Goal: Find specific page/section: Find specific page/section

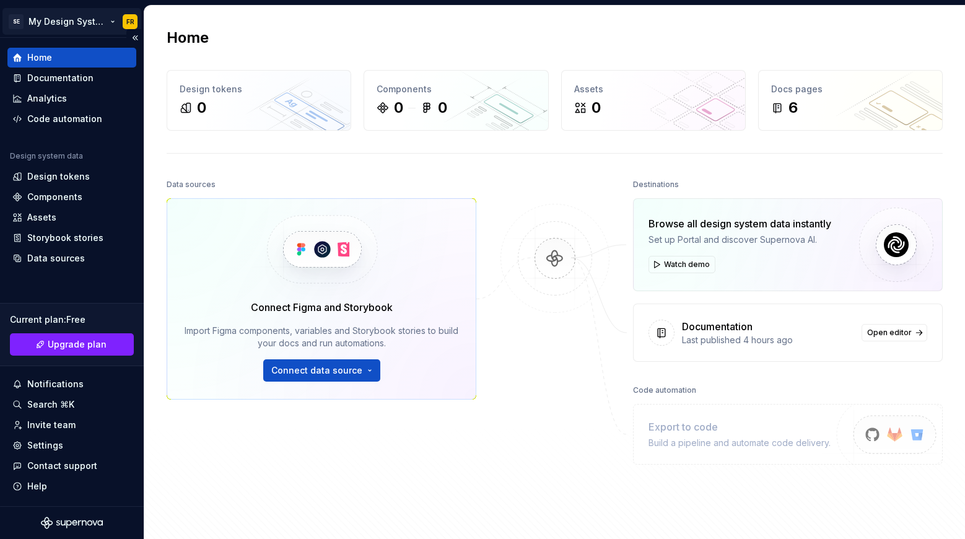
click at [111, 22] on html "SE My Design System FR Home Documentation Analytics Code automation Design syst…" at bounding box center [482, 269] width 965 height 539
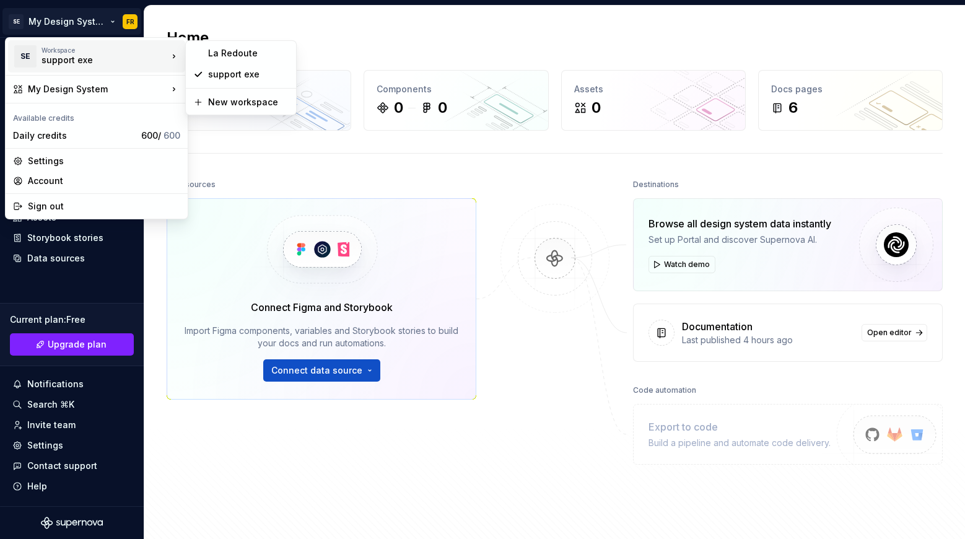
click at [104, 64] on div "support exe" at bounding box center [94, 60] width 105 height 12
click at [233, 161] on html "SE My Design System FR Home Documentation Analytics Code automation Design syst…" at bounding box center [482, 269] width 965 height 539
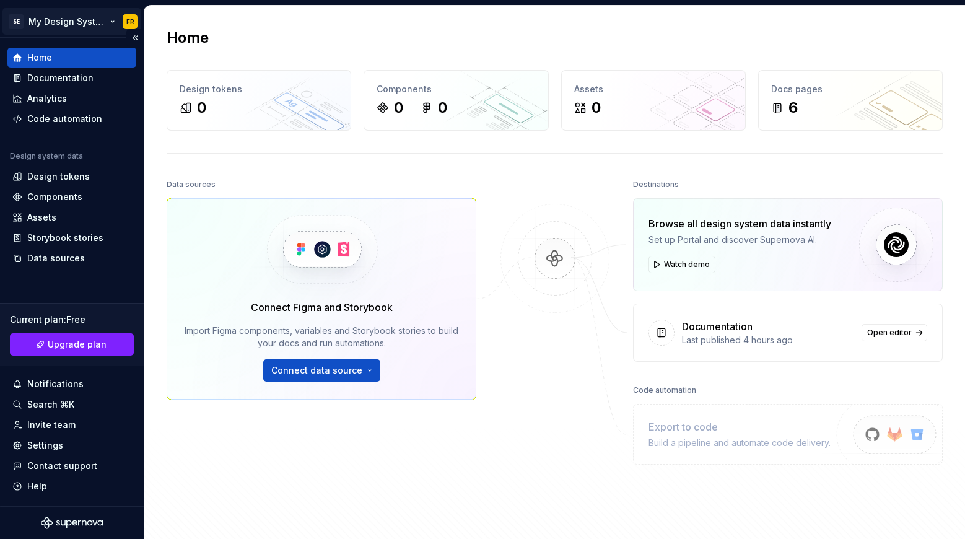
click at [35, 17] on html "SE My Design System FR Home Documentation Analytics Code automation Design syst…" at bounding box center [482, 269] width 965 height 539
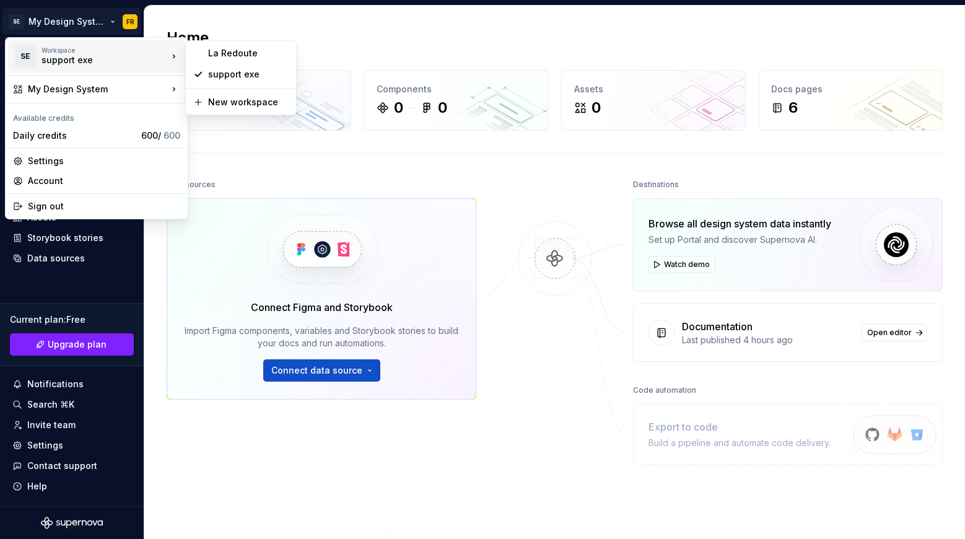
click at [53, 56] on div "support exe" at bounding box center [94, 60] width 105 height 12
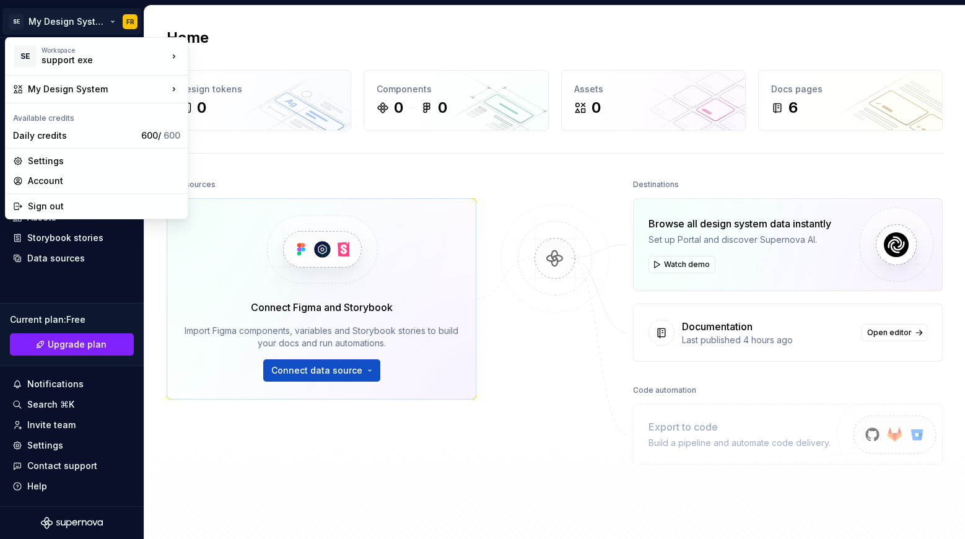
click at [343, 176] on html "SE My Design System FR Home Documentation Analytics Code automation Design syst…" at bounding box center [482, 269] width 965 height 539
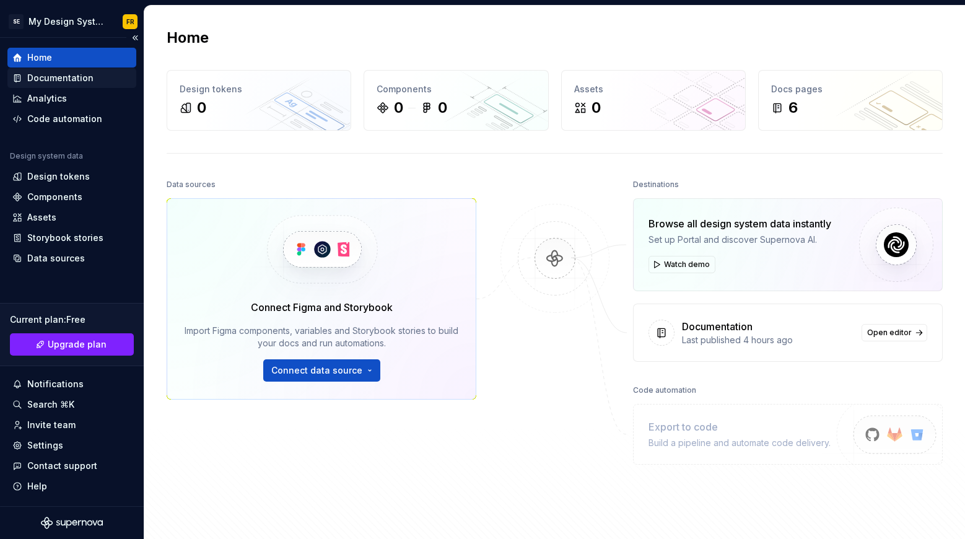
click at [49, 76] on div "Documentation" at bounding box center [60, 78] width 66 height 12
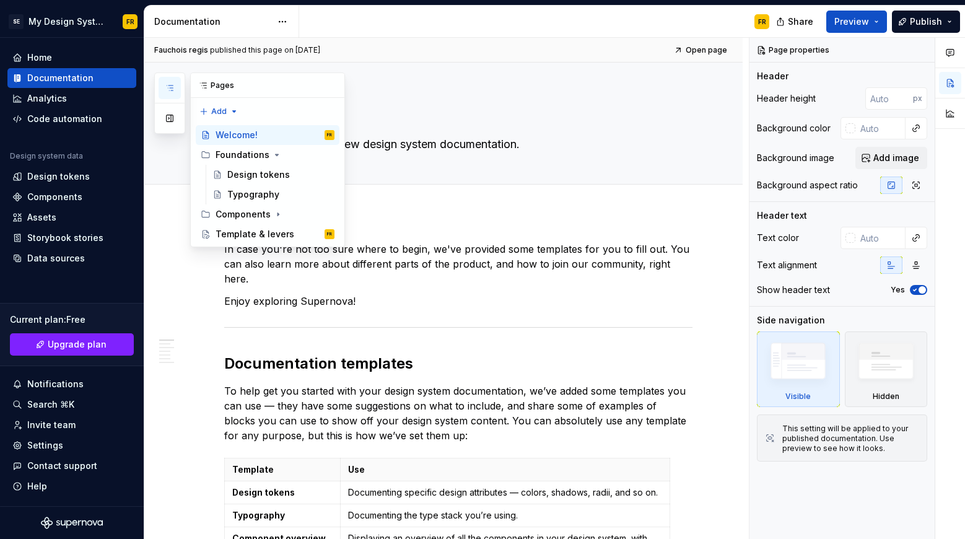
click at [170, 85] on icon "button" at bounding box center [170, 87] width 6 height 5
click at [173, 119] on button "button" at bounding box center [170, 118] width 22 height 22
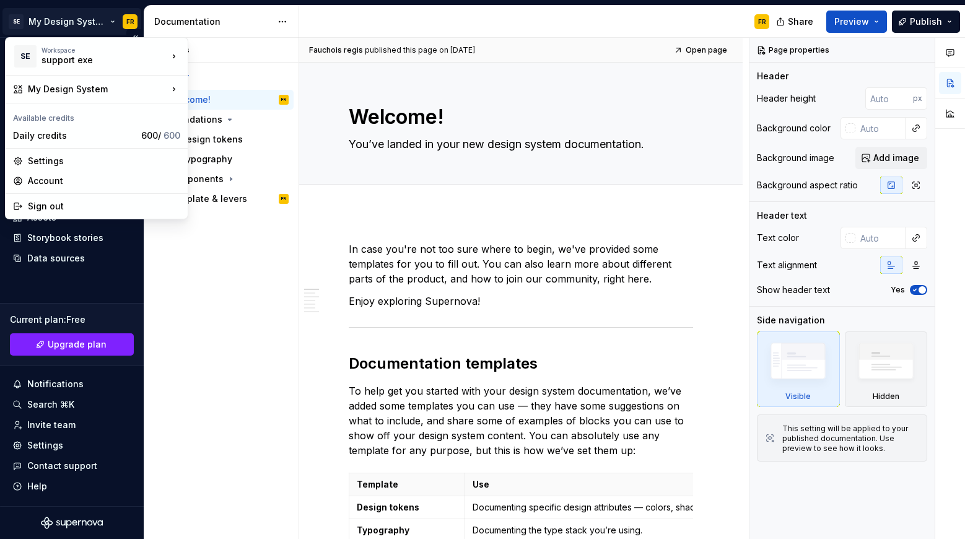
click at [99, 19] on html "SE My Design System FR Home Documentation Analytics Code automation Design syst…" at bounding box center [482, 269] width 965 height 539
type textarea "*"
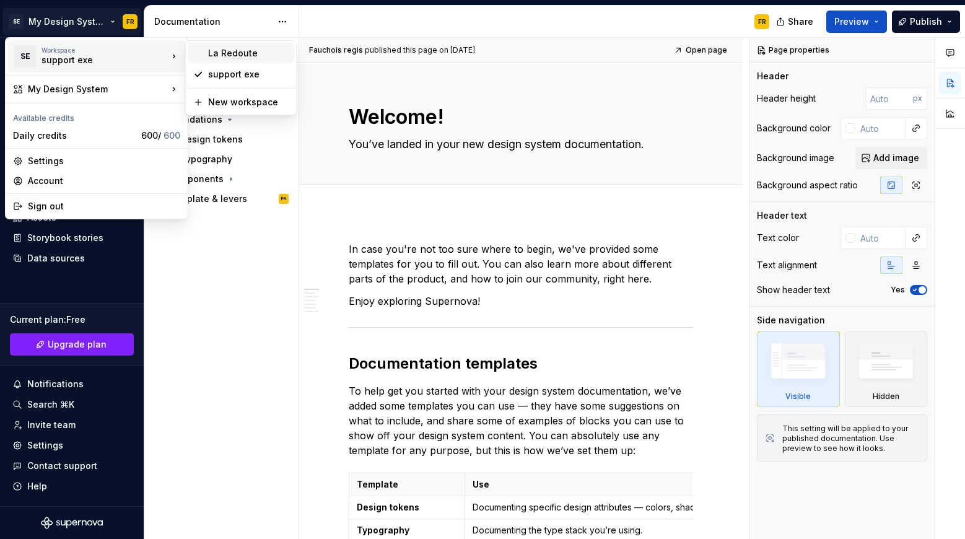
click at [252, 56] on div "La Redoute" at bounding box center [248, 53] width 81 height 12
